Goal: Task Accomplishment & Management: Complete application form

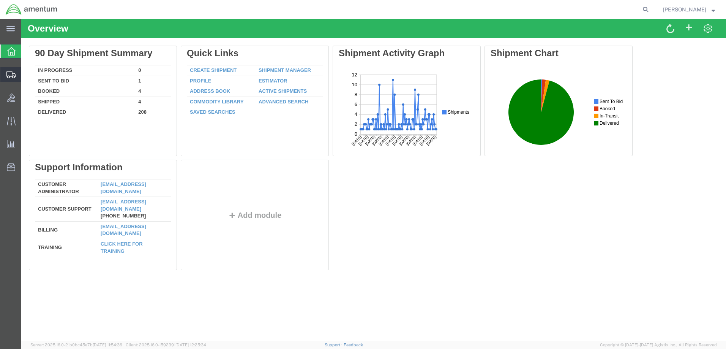
click at [0, 0] on span "Create Shipment" at bounding box center [0, 0] width 0 height 0
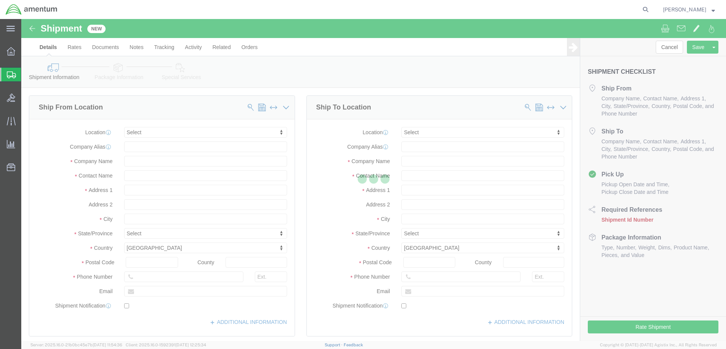
select select
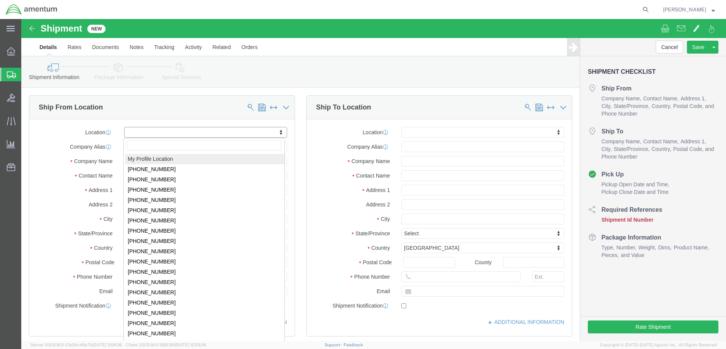
click body "Shipment New Details Rates Documents Notes Tracking Activity Related Orders Can…"
select select "MYPROFILE"
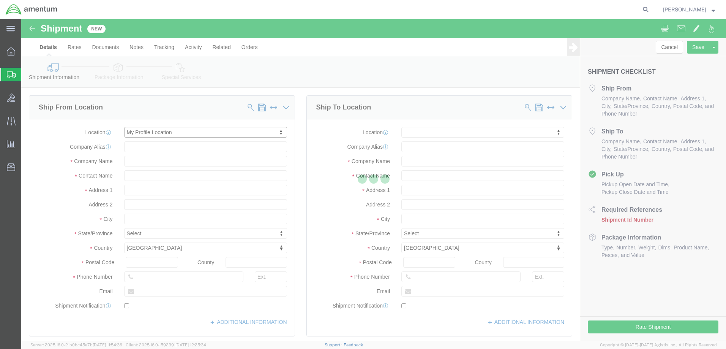
select select "FL"
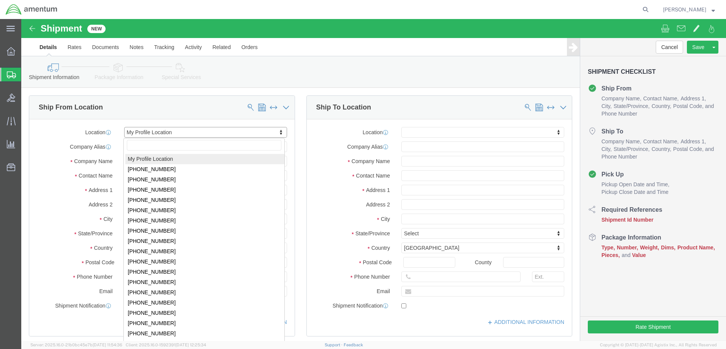
click body "Shipment New Details Rates Documents Notes Tracking Activity Related Orders Can…"
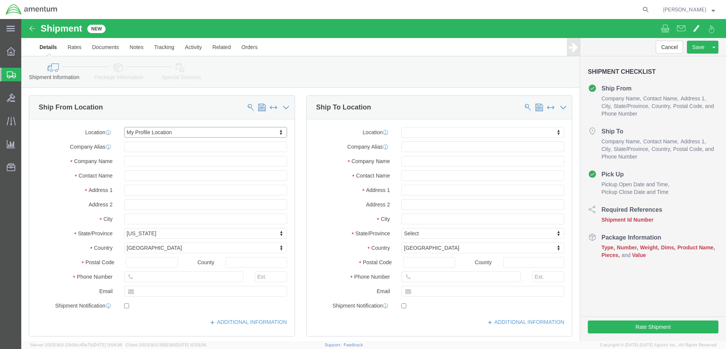
click body "Shipment New Details Rates Documents Notes Tracking Activity Related Orders Can…"
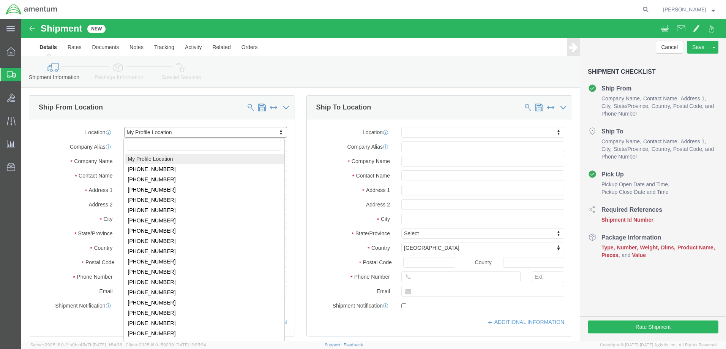
click body "Shipment New Details Rates Documents Notes Tracking Activity Related Orders Can…"
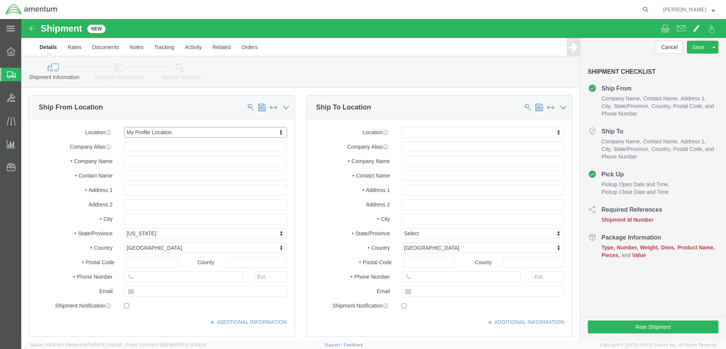
click body "Shipment New Details Rates Documents Notes Tracking Activity Related Orders Can…"
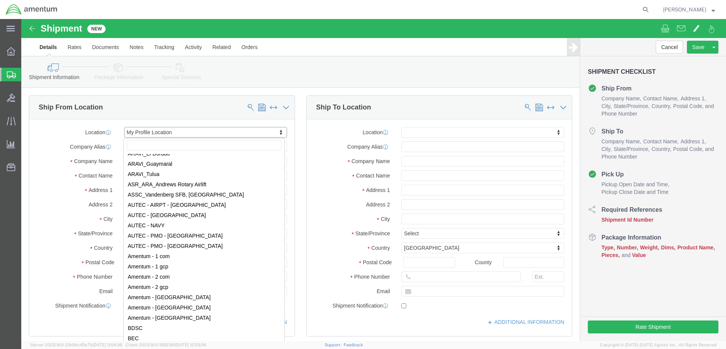
click body "Shipment New Details Rates Documents Notes Tracking Activity Related Orders Can…"
select select "53953"
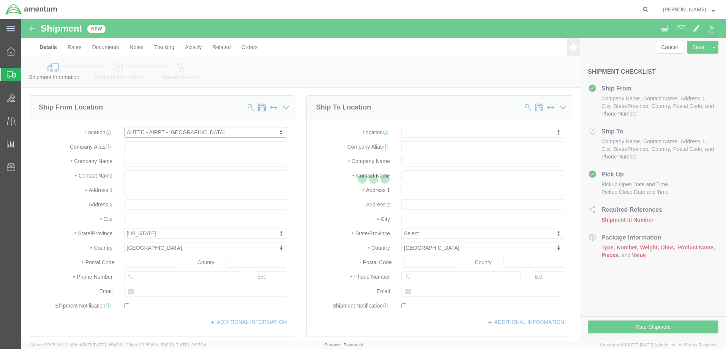
select select "FL"
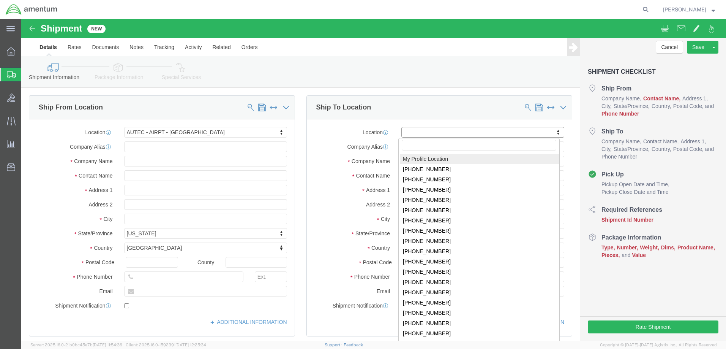
click body "Shipment New Details Rates Documents Notes Tracking Activity Related Orders Can…"
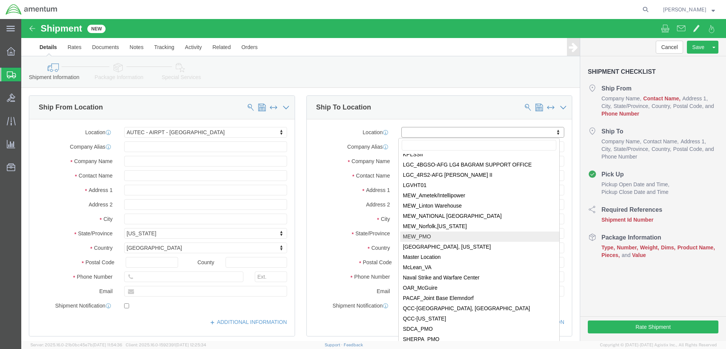
scroll to position [2354, 0]
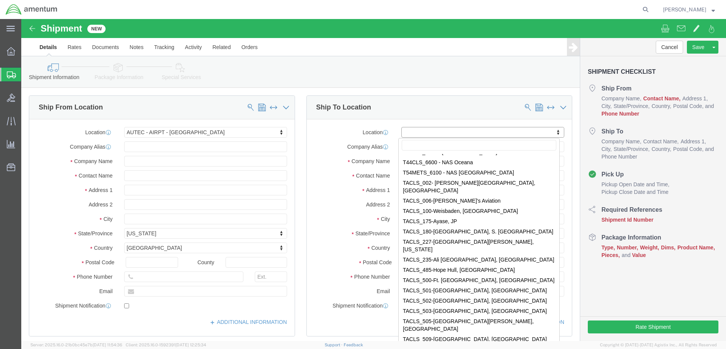
click body "Shipment New Details Rates Documents Notes Tracking Activity Related Orders Can…"
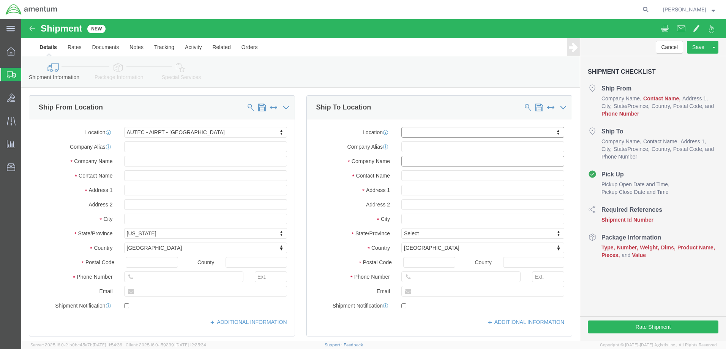
click input "text"
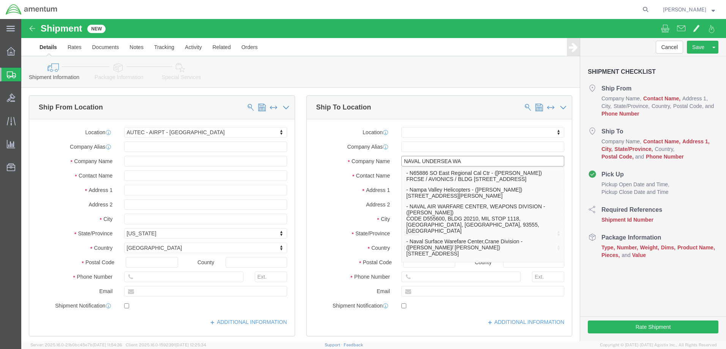
type input "NAVAL UNDERSEA WAR"
